Goal: Transaction & Acquisition: Purchase product/service

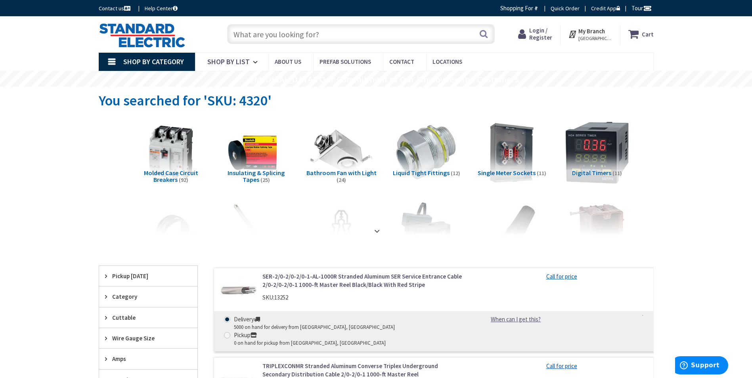
click at [543, 33] on span "Login / Register" at bounding box center [541, 34] width 23 height 15
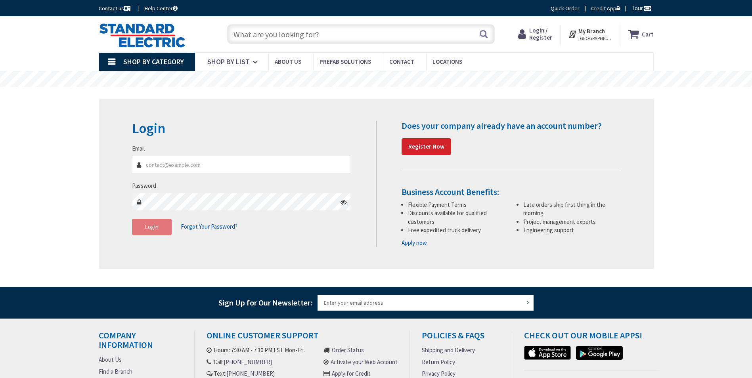
type input "msun@revisionenergy.com"
click at [145, 225] on span "Login" at bounding box center [152, 227] width 14 height 8
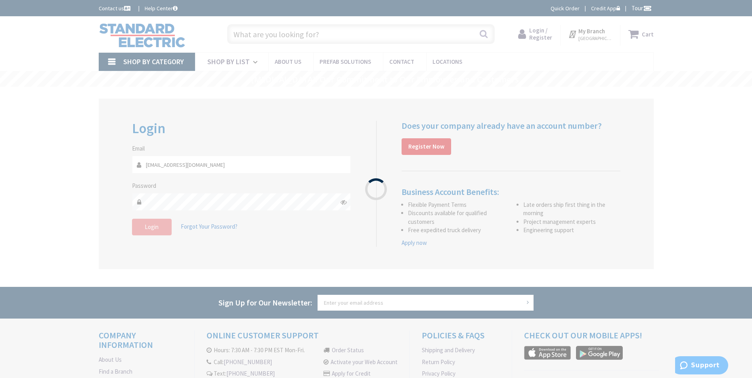
type input "[GEOGRAPHIC_DATA], [GEOGRAPHIC_DATA]"
